Goal: Task Accomplishment & Management: Manage account settings

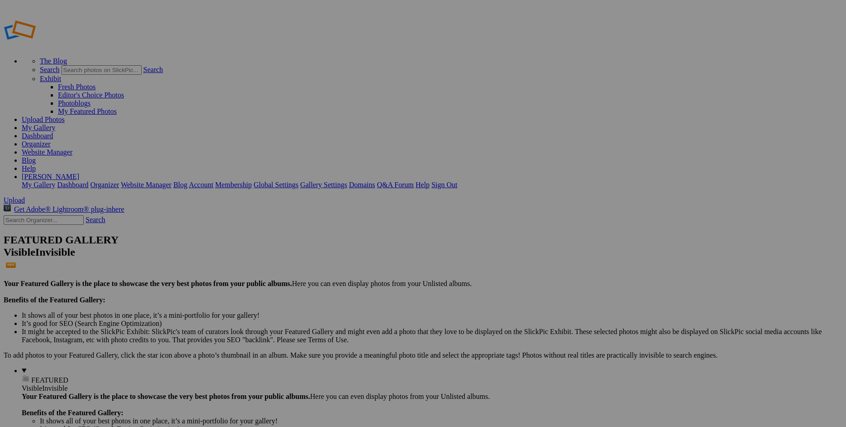
drag, startPoint x: 736, startPoint y: 173, endPoint x: 659, endPoint y: 163, distance: 78.1
type input "American Wilderness"
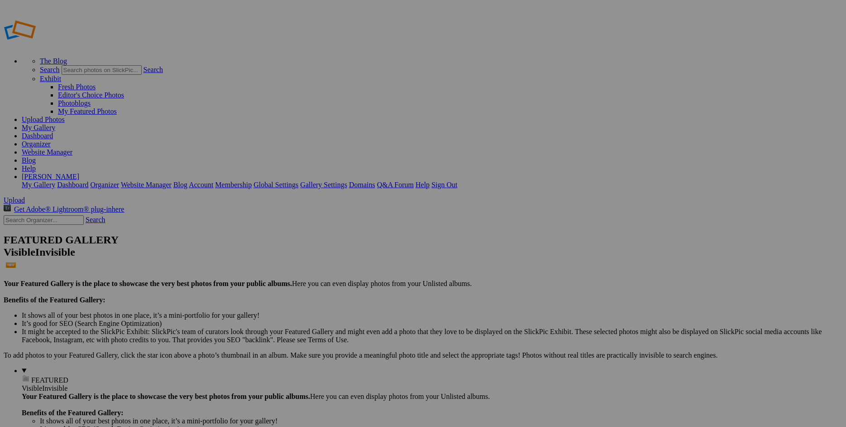
click at [55, 124] on link "My Gallery" at bounding box center [39, 128] width 34 height 8
click at [72, 148] on link "Website Manager" at bounding box center [47, 152] width 51 height 8
